Goal: Information Seeking & Learning: Learn about a topic

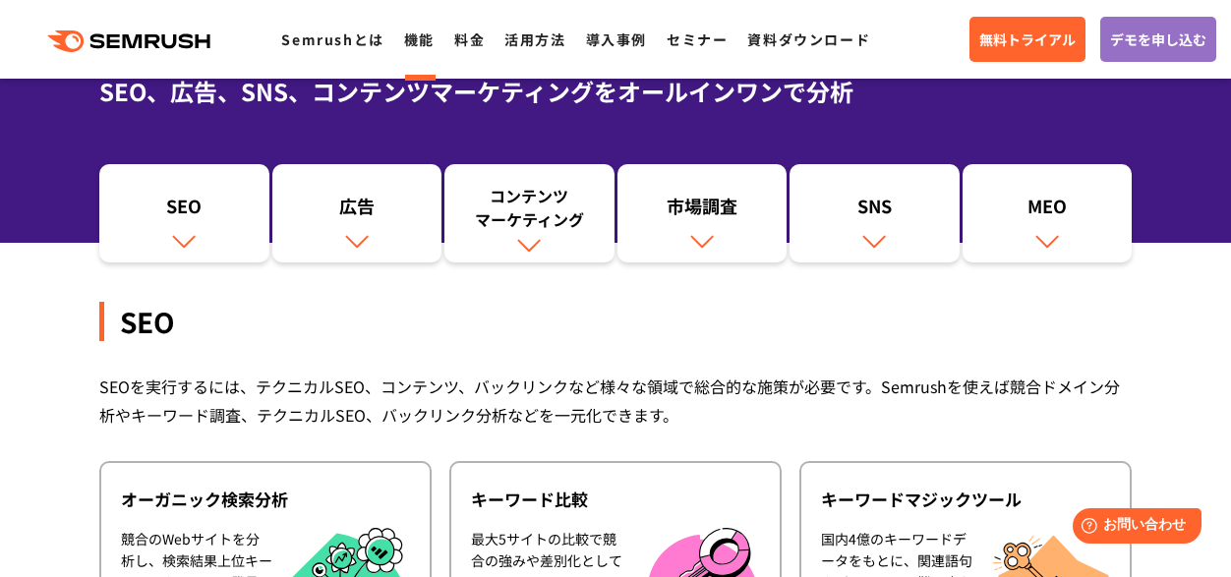
scroll to position [185, 0]
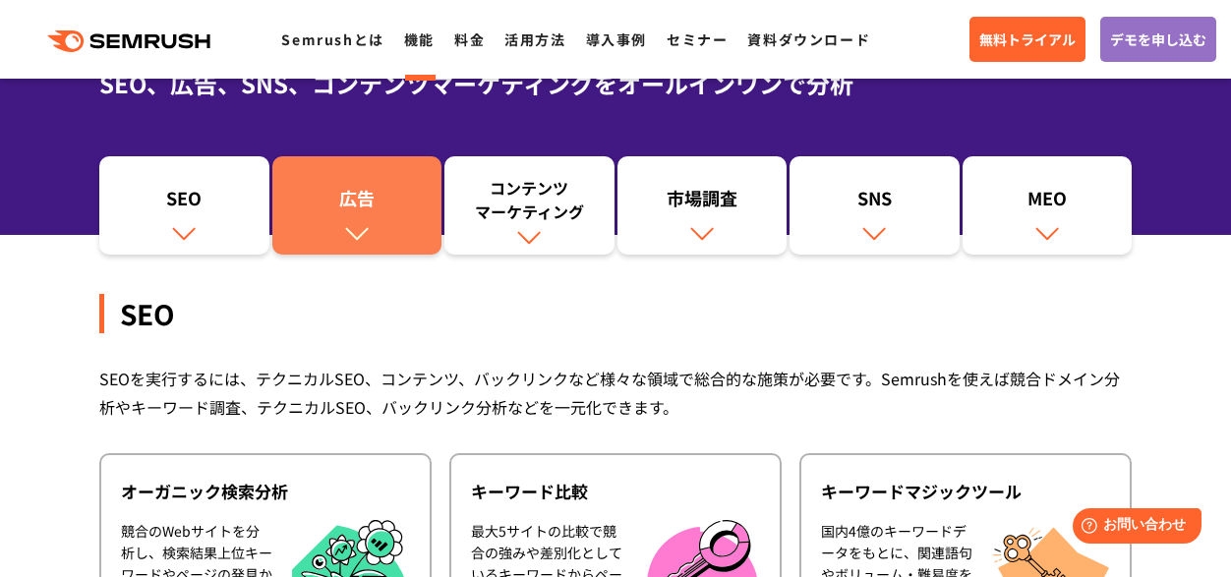
click at [335, 199] on div "広告" at bounding box center [357, 202] width 150 height 33
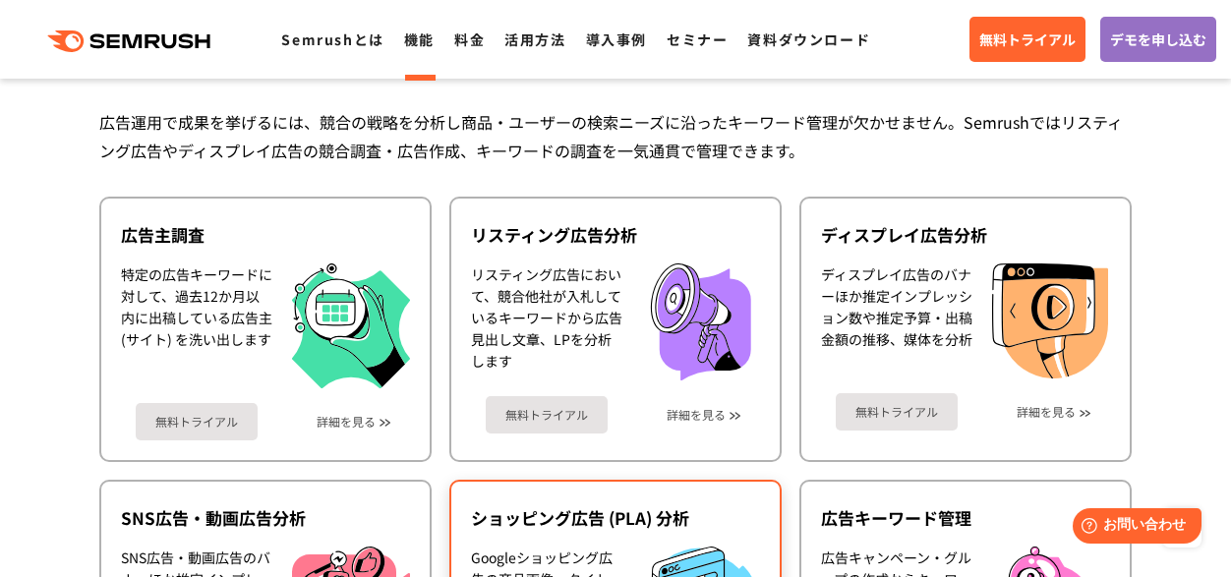
scroll to position [1802, 0]
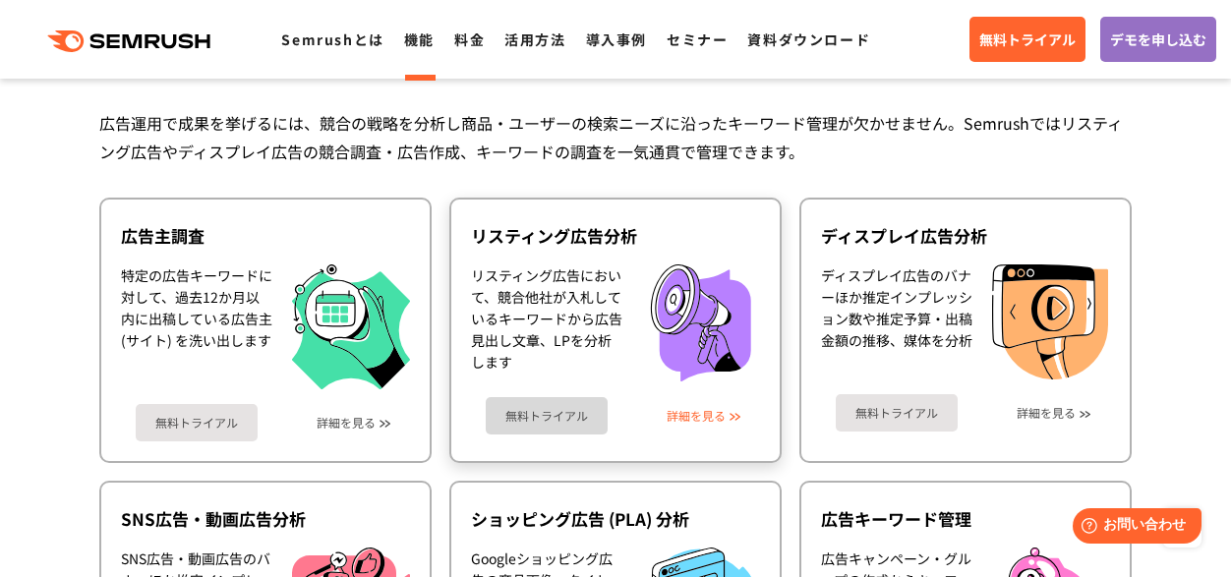
click at [698, 419] on link "詳細を見る" at bounding box center [696, 416] width 59 height 14
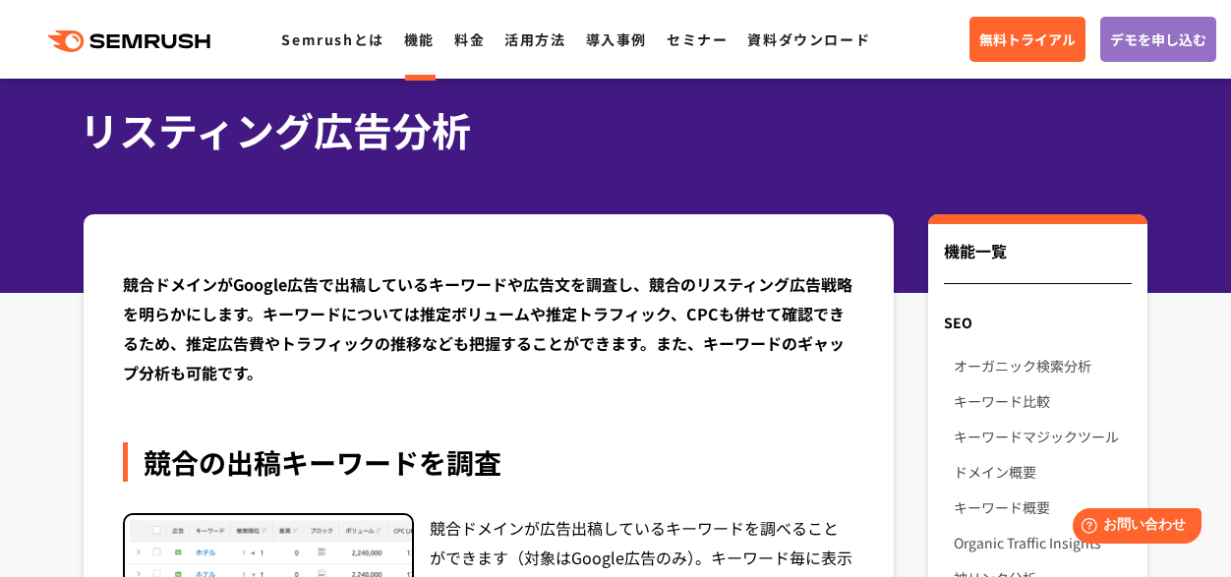
scroll to position [89, 0]
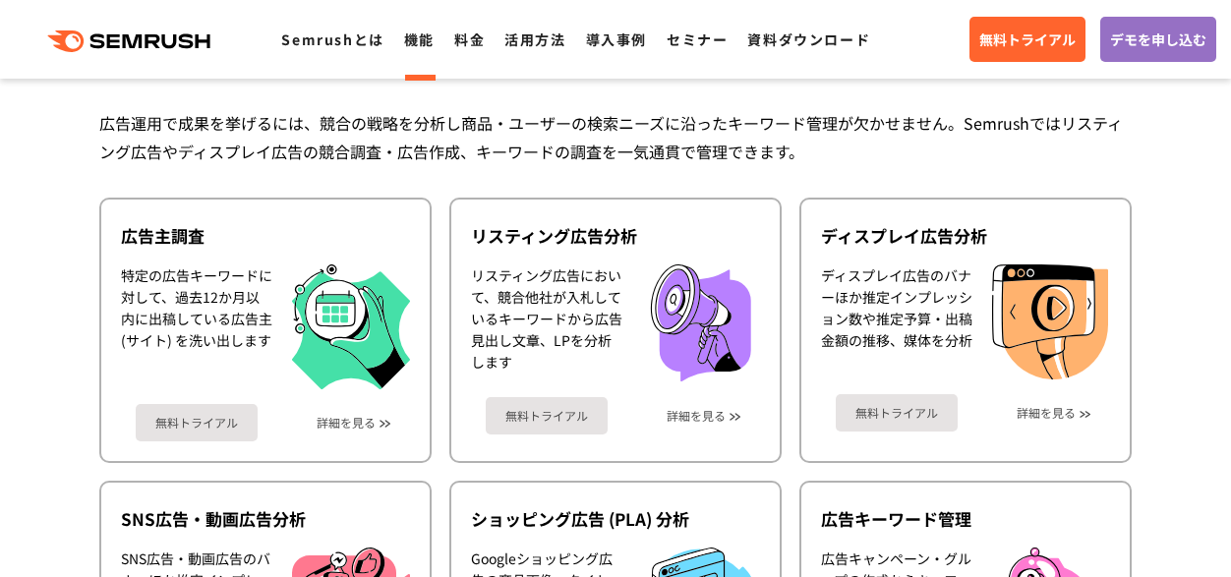
scroll to position [1802, 0]
click at [333, 422] on link "詳細を見る" at bounding box center [346, 423] width 59 height 14
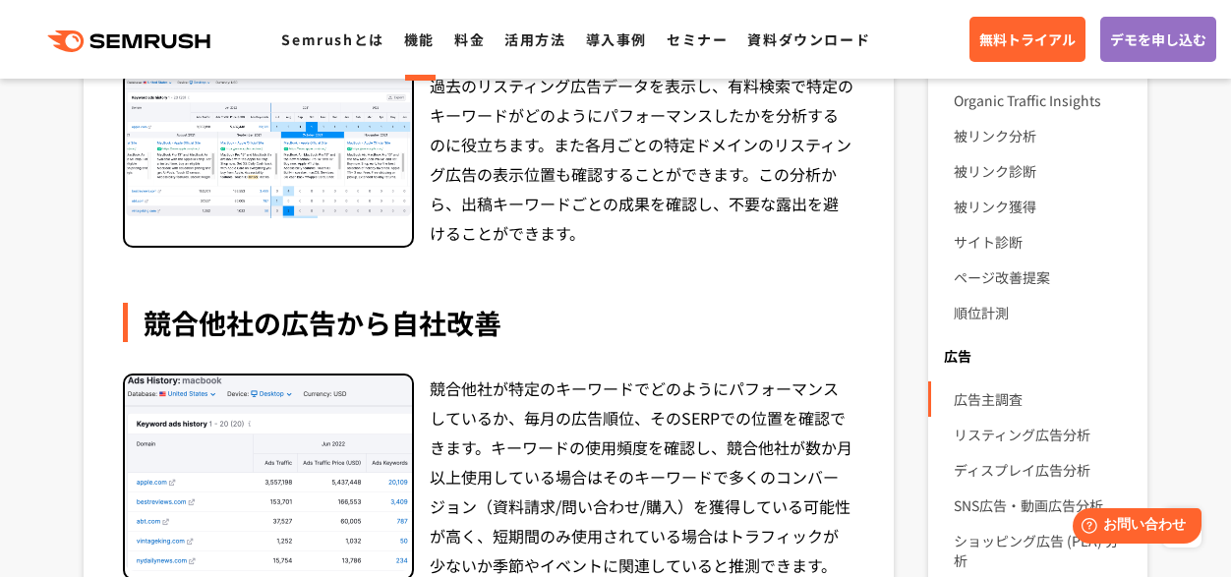
scroll to position [512, 0]
